Goal: Transaction & Acquisition: Purchase product/service

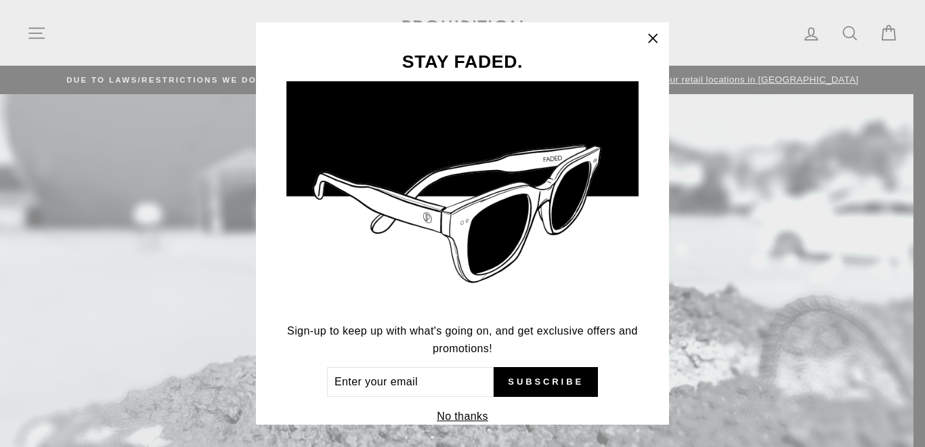
click at [656, 38] on icon "button" at bounding box center [652, 38] width 19 height 19
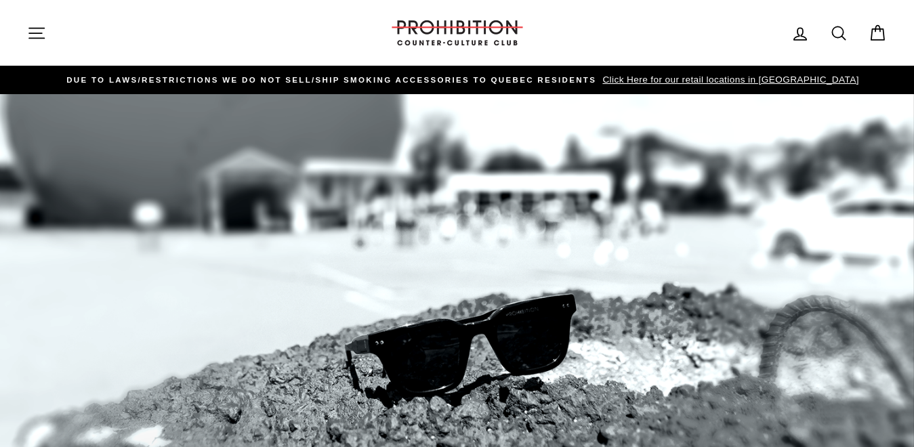
click at [40, 35] on icon "button" at bounding box center [36, 33] width 19 height 19
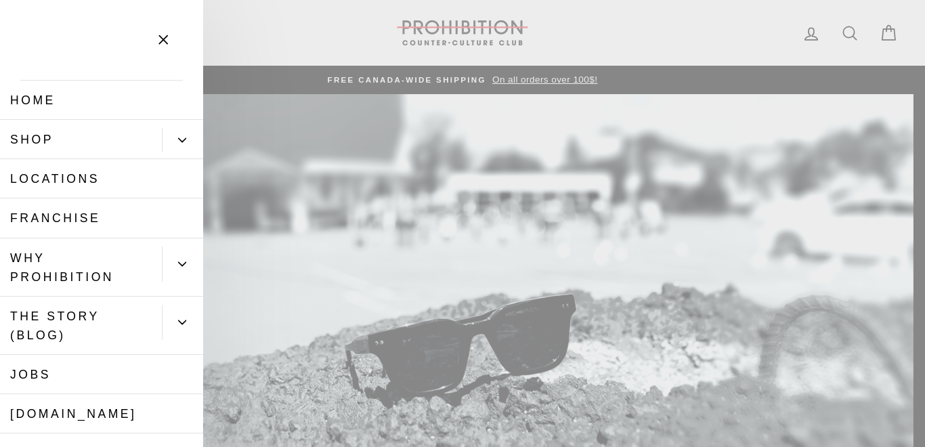
click at [91, 135] on link "Shop" at bounding box center [81, 139] width 162 height 39
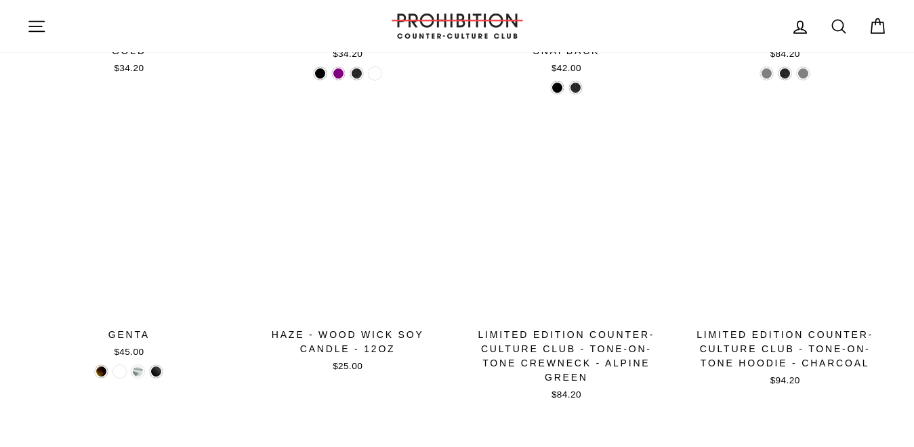
scroll to position [2100, 0]
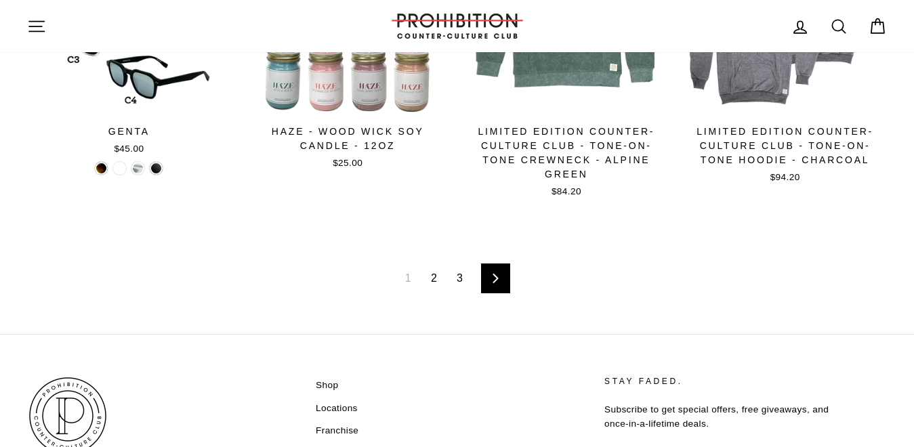
click at [431, 270] on link "2" at bounding box center [434, 279] width 22 height 22
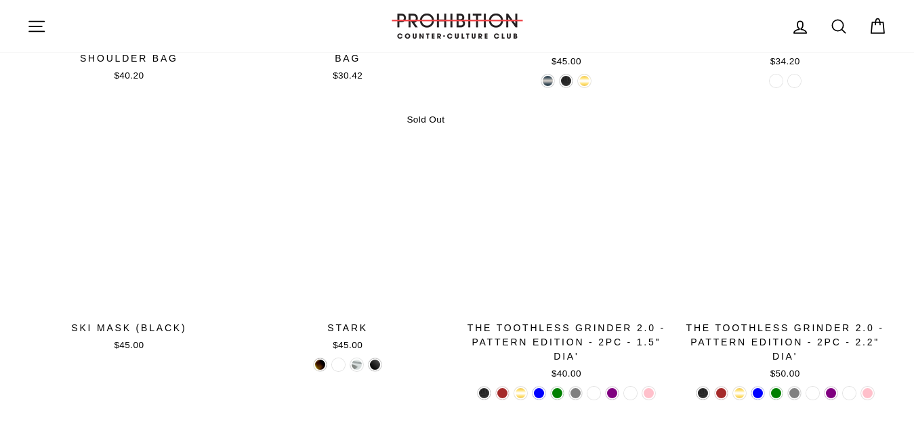
scroll to position [2032, 0]
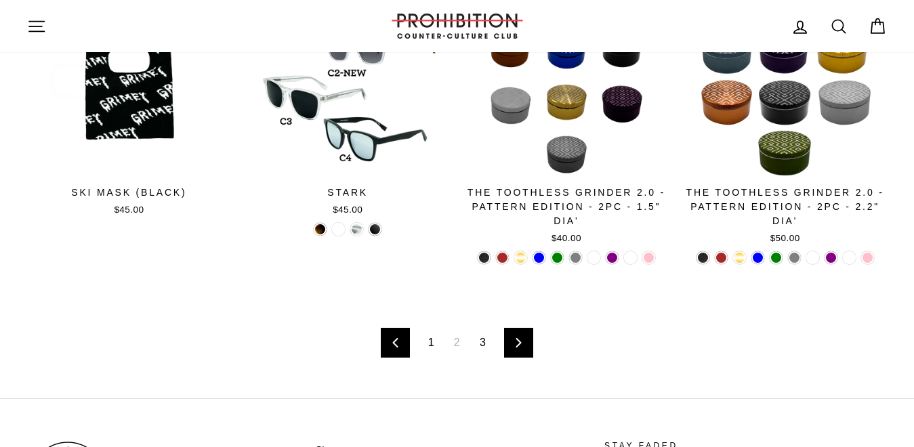
click at [480, 332] on link "3" at bounding box center [482, 343] width 22 height 22
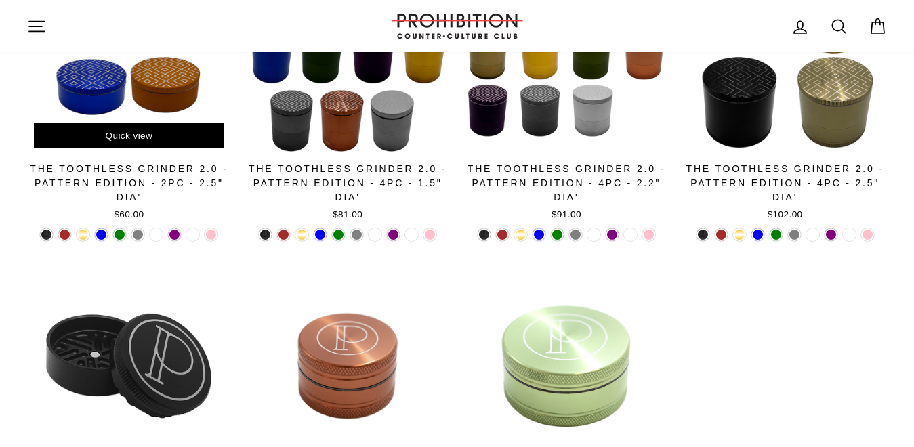
scroll to position [24, 0]
